Goal: Information Seeking & Learning: Learn about a topic

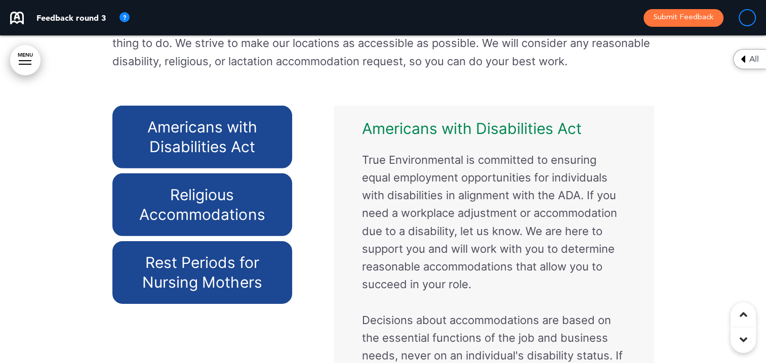
scroll to position [6934, 0]
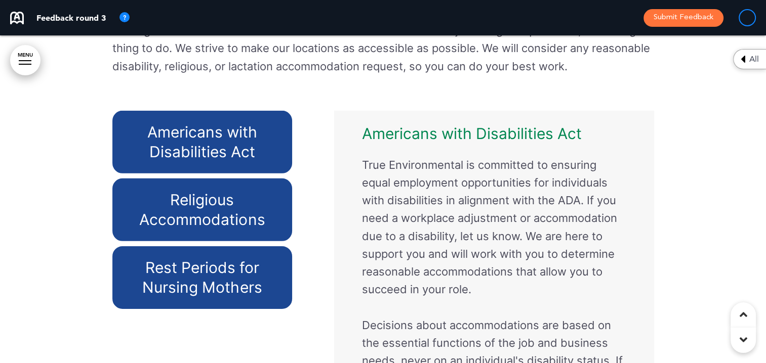
click at [235, 194] on h6 "Religious Accommodations" at bounding box center [202, 209] width 157 height 39
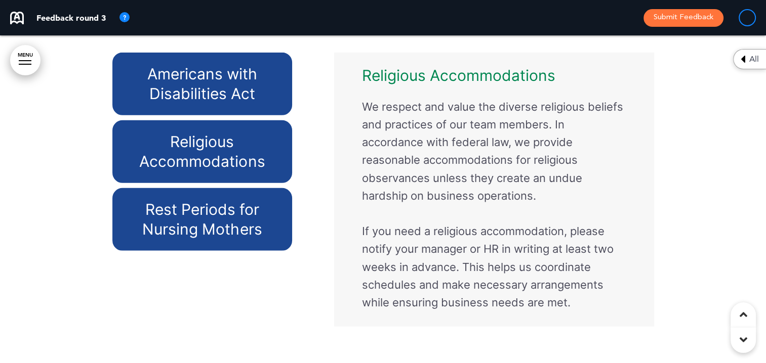
scroll to position [6580, 0]
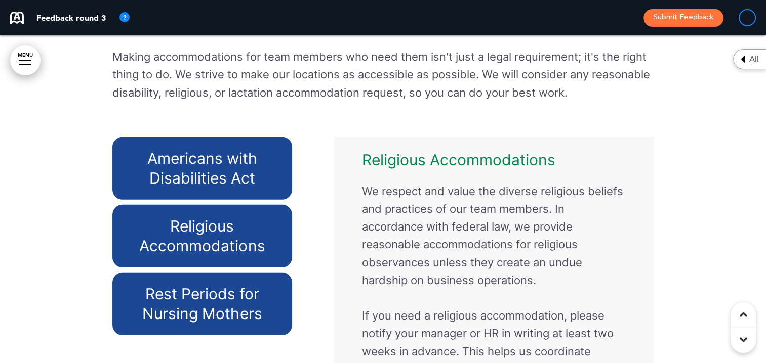
click at [174, 310] on h6 "Rest Periods for Nursing Mothers" at bounding box center [202, 303] width 157 height 39
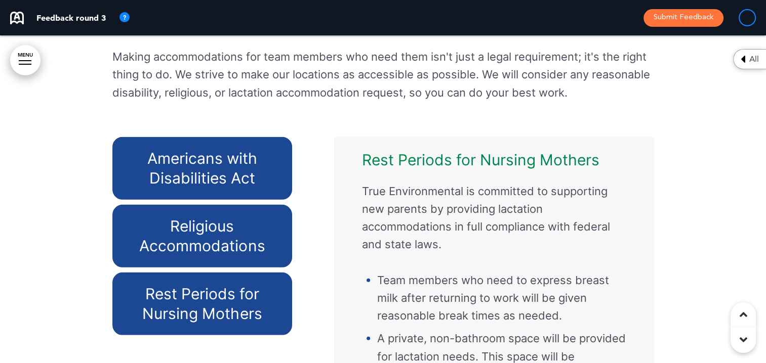
click at [190, 253] on h6 "Religious Accommodations" at bounding box center [202, 236] width 157 height 39
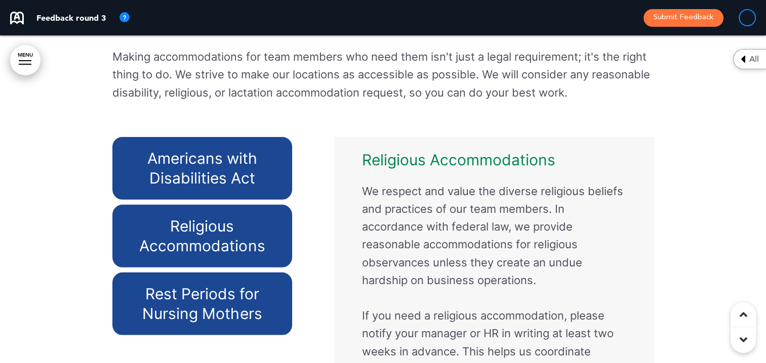
click at [203, 178] on h6 "Americans with Disabilities Act" at bounding box center [202, 168] width 157 height 39
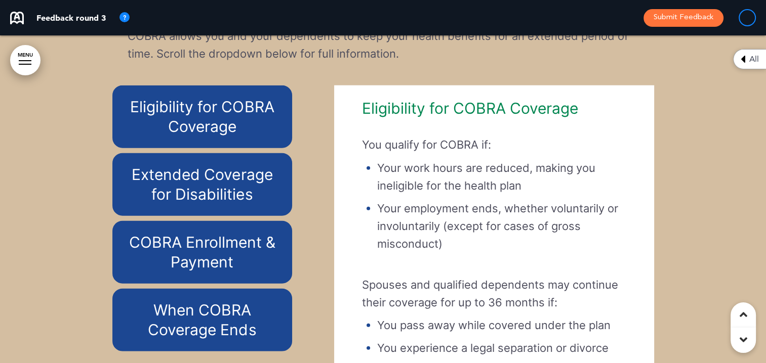
scroll to position [10072, 0]
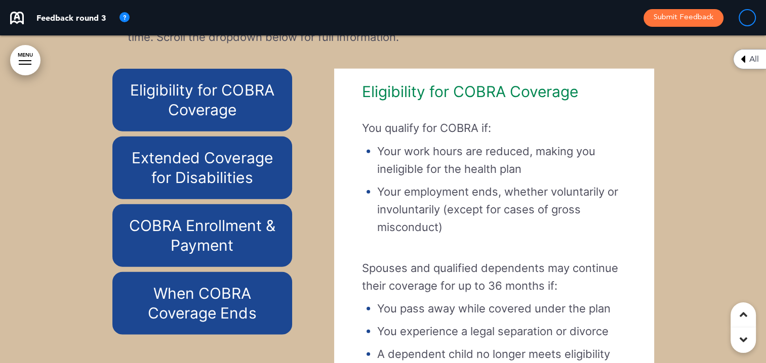
click at [233, 188] on h6 "Extended Coverage for Disabilities" at bounding box center [202, 167] width 157 height 39
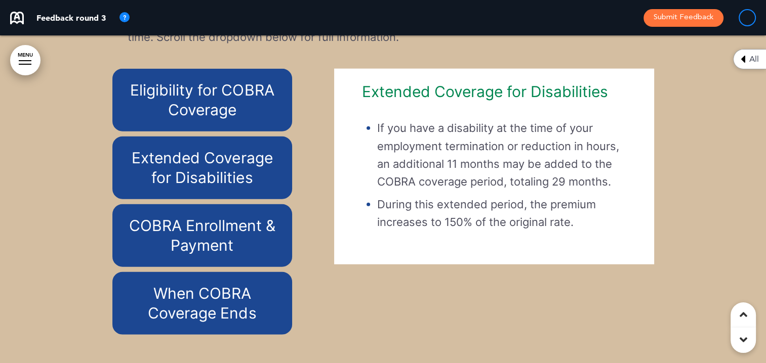
click at [220, 256] on h6 "COBRA Enrollment & Payment" at bounding box center [202, 235] width 157 height 39
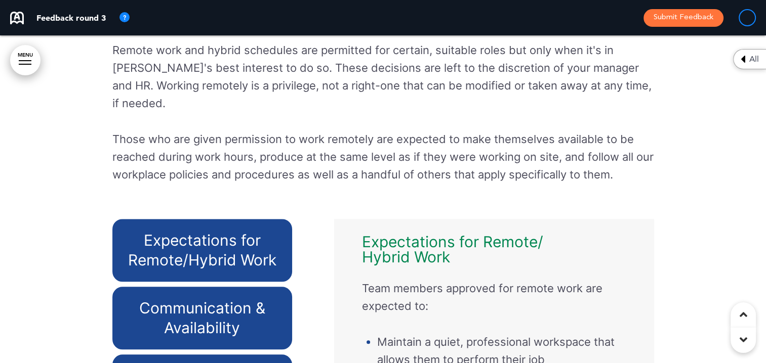
scroll to position [12401, 0]
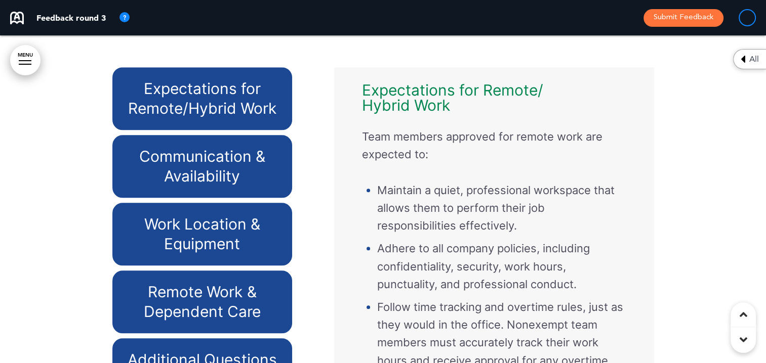
click at [261, 186] on h6 "Communication & Availability" at bounding box center [202, 166] width 157 height 39
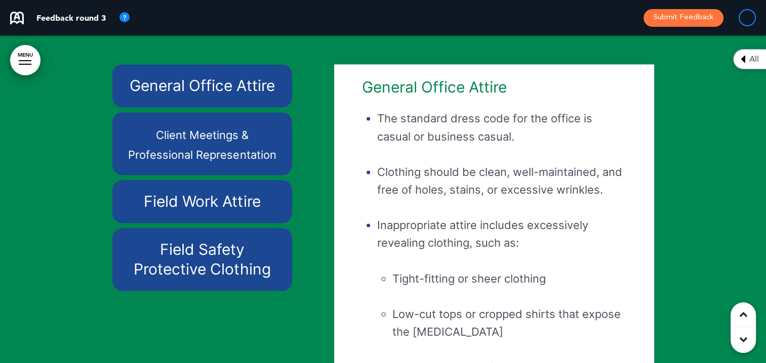
scroll to position [13008, 0]
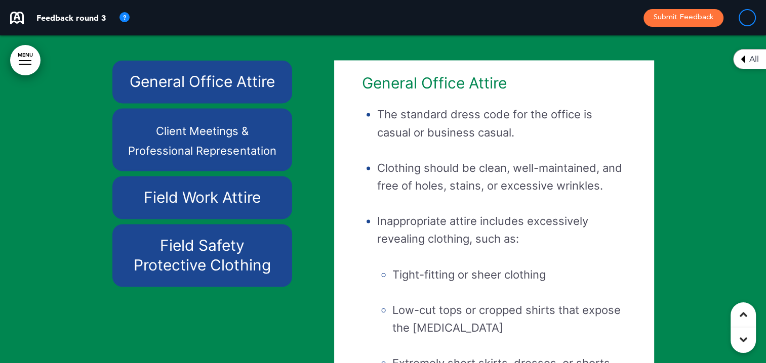
click at [219, 207] on h6 "Field Work Attire" at bounding box center [202, 198] width 157 height 20
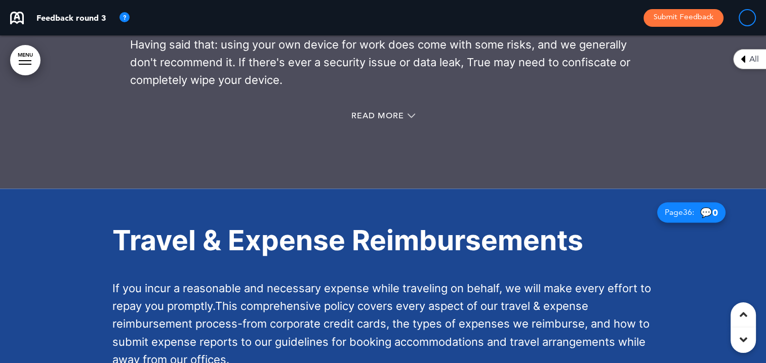
scroll to position [16551, 0]
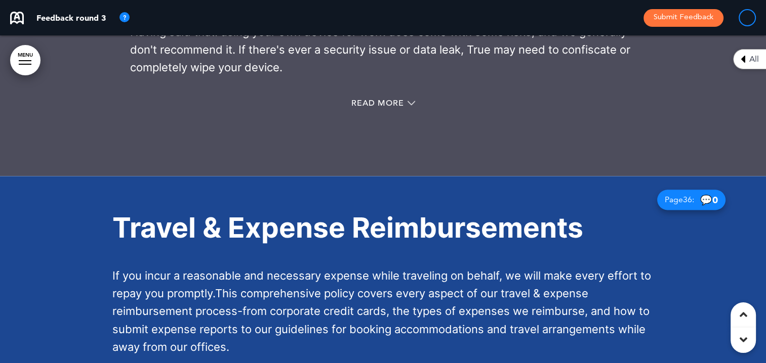
click at [377, 107] on span "Read More" at bounding box center [377, 103] width 53 height 8
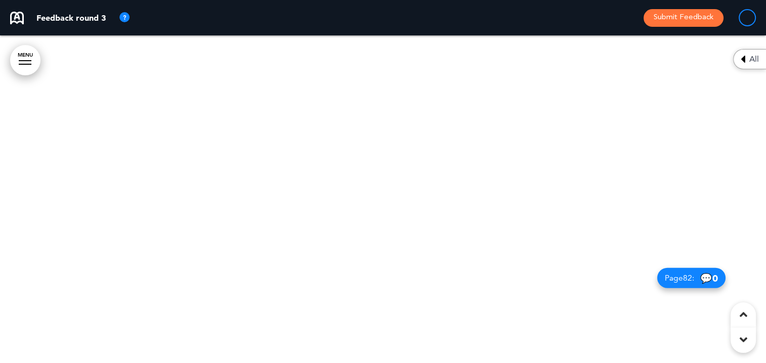
scroll to position [36774, 0]
